Goal: Information Seeking & Learning: Learn about a topic

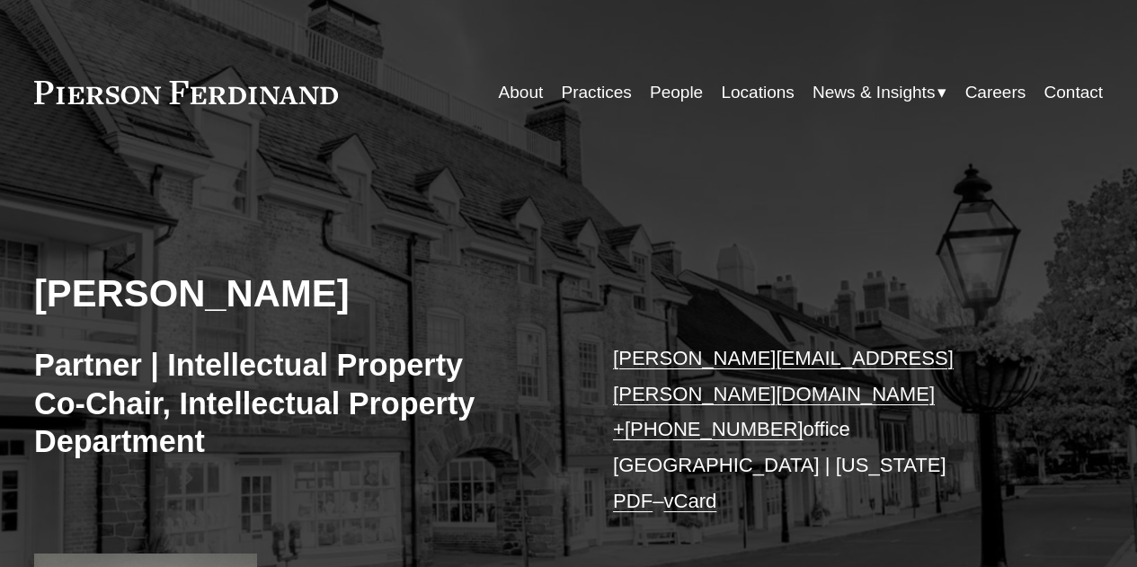
scroll to position [444, 0]
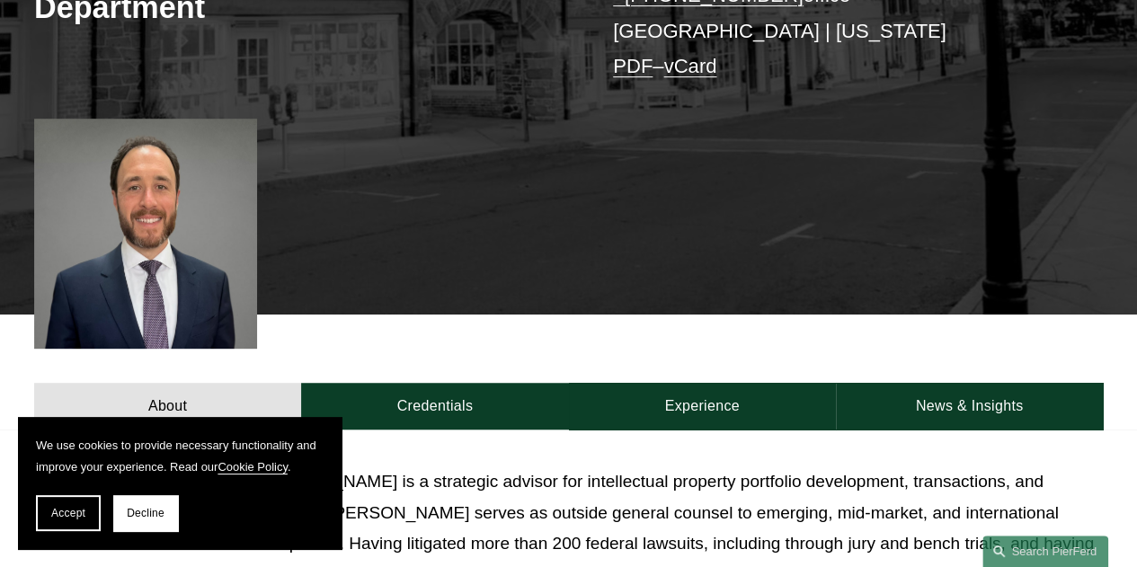
click at [1136, 141] on html "We use cookies to provide necessary functionality and improve your experience. …" at bounding box center [568, 455] width 1137 height 1798
click at [82, 517] on span "Accept" at bounding box center [68, 513] width 34 height 13
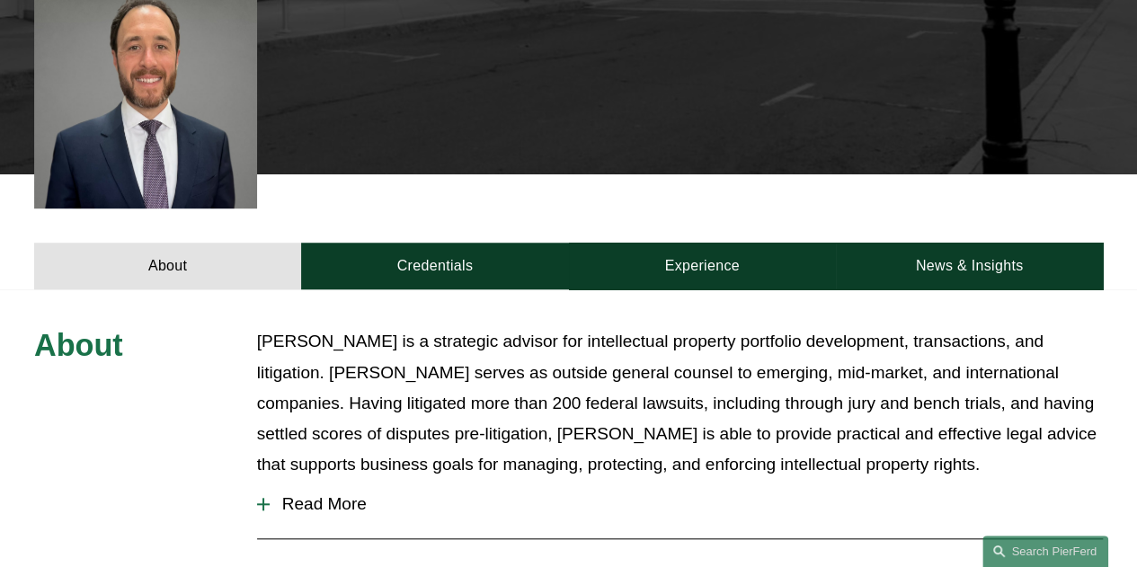
scroll to position [597, 0]
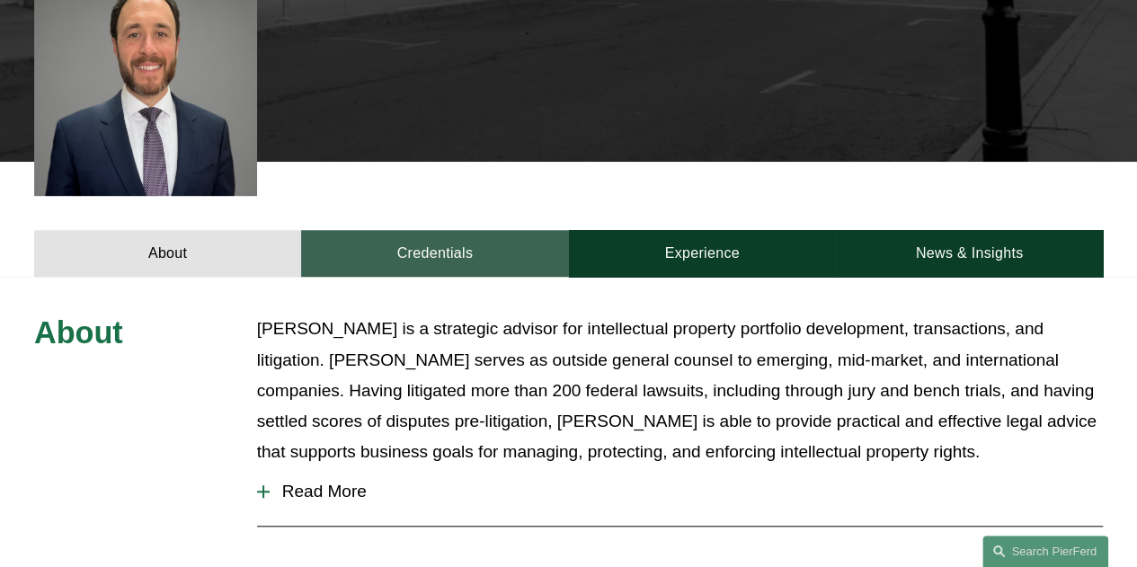
click at [448, 238] on link "Credentials" at bounding box center [434, 253] width 267 height 46
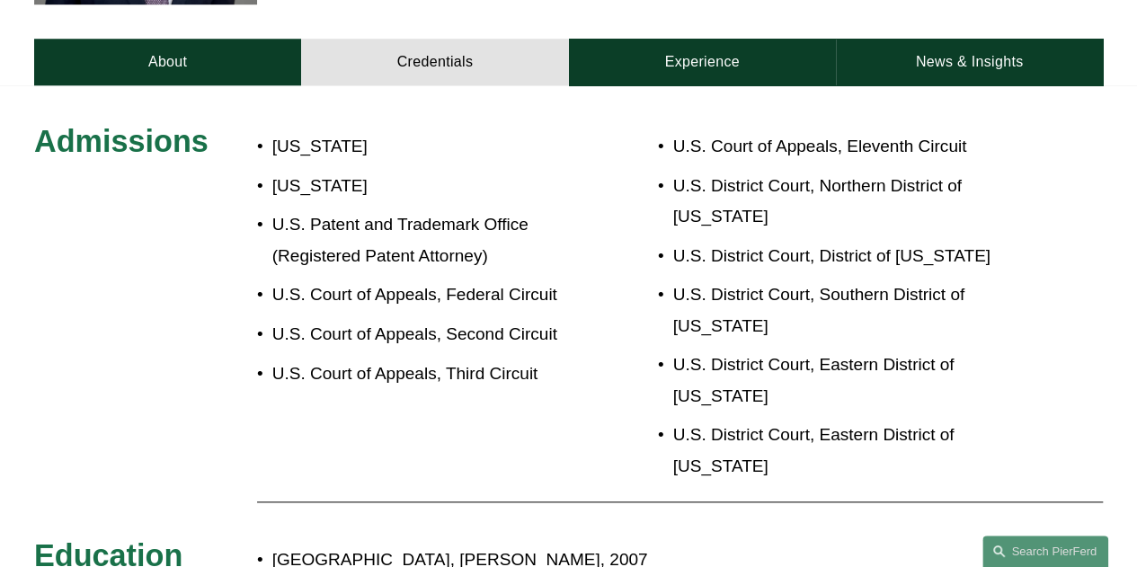
scroll to position [217, 0]
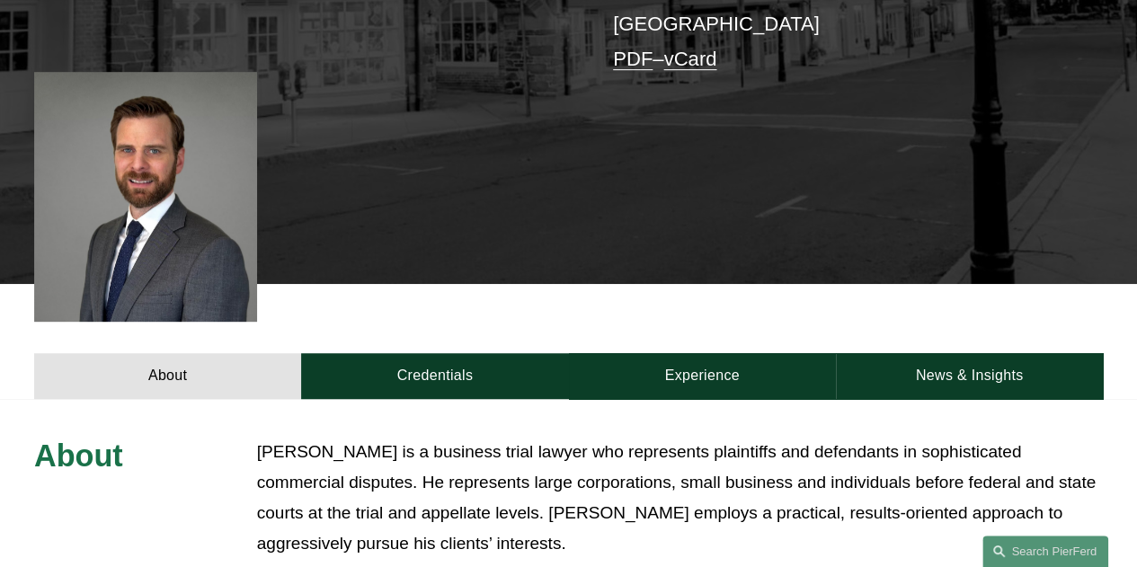
scroll to position [453, 0]
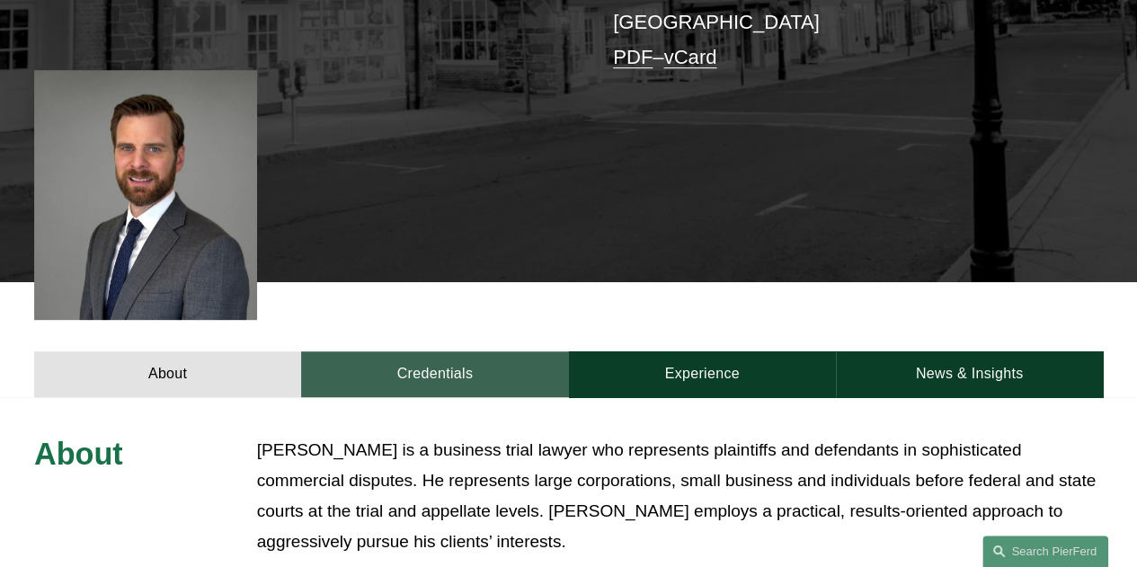
click at [432, 351] on link "Credentials" at bounding box center [434, 374] width 267 height 46
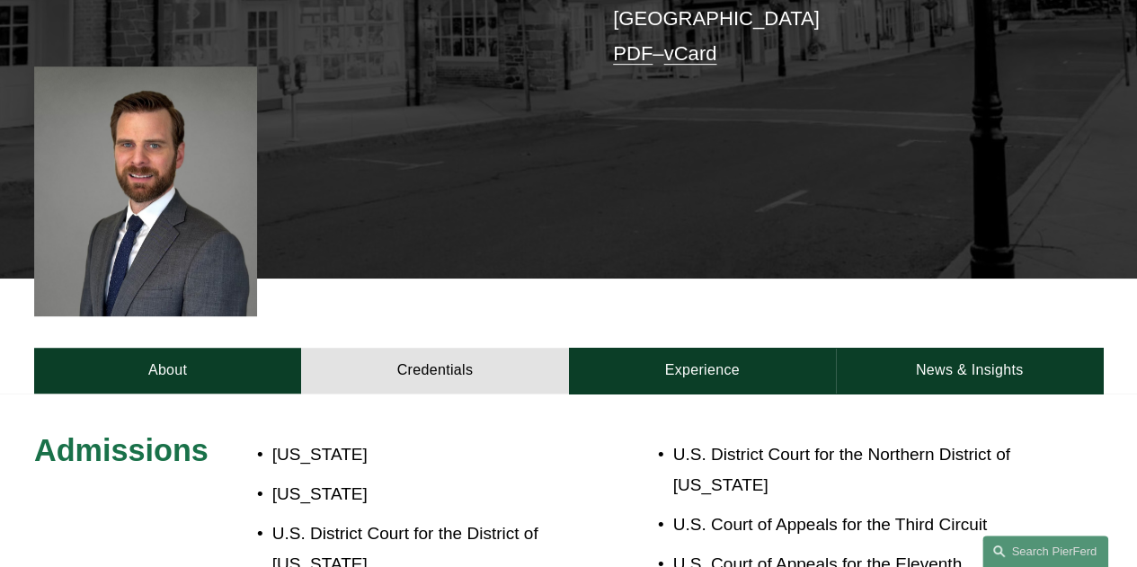
scroll to position [443, 0]
